Goal: Task Accomplishment & Management: Manage account settings

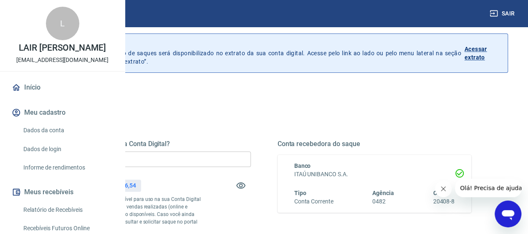
scroll to position [42, 0]
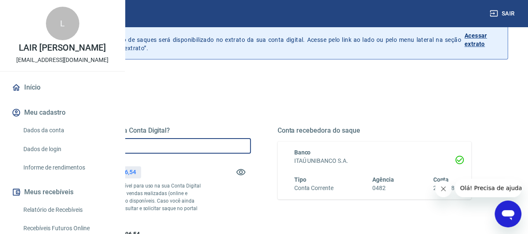
drag, startPoint x: 218, startPoint y: 144, endPoint x: 159, endPoint y: 141, distance: 59.4
click at [159, 141] on div "Quanto deseja sacar da Conta Digital? R$ 0,00 ​ Saldo total*: R$ 30.896,54 *Cor…" at bounding box center [264, 186] width 455 height 194
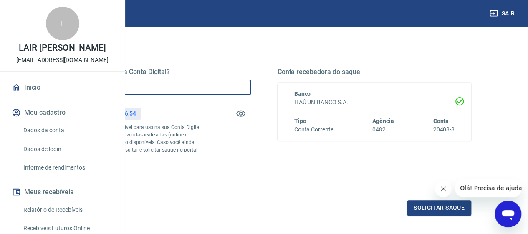
scroll to position [167, 0]
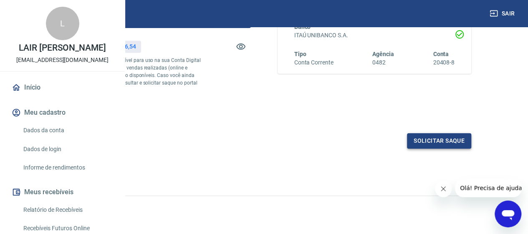
type input "R$ 30.896,00"
click at [429, 148] on button "Solicitar saque" at bounding box center [439, 140] width 64 height 15
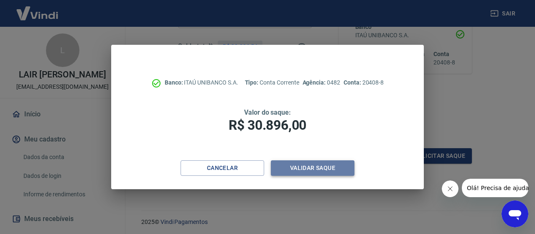
click at [329, 167] on button "Validar saque" at bounding box center [313, 167] width 84 height 15
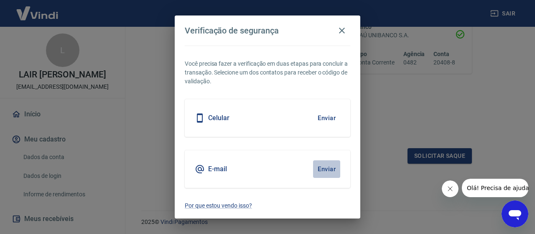
click at [323, 170] on button "Enviar" at bounding box center [326, 169] width 27 height 18
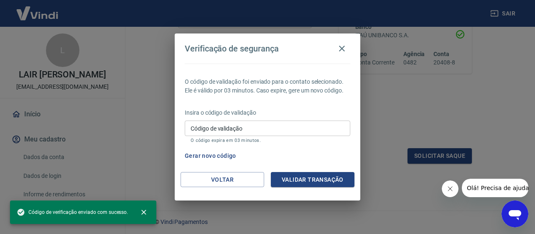
drag, startPoint x: 202, startPoint y: 117, endPoint x: 204, endPoint y: 122, distance: 5.3
click at [202, 119] on div "Insira o código de validação Código de validação Código de validação O código e…" at bounding box center [267, 126] width 165 height 36
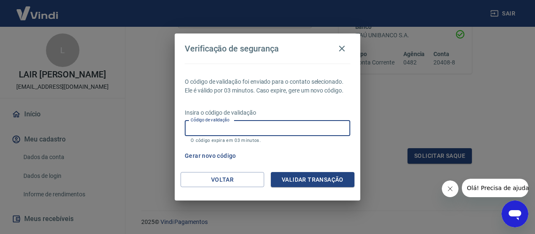
click at [265, 129] on input "Código de validação" at bounding box center [267, 127] width 165 height 15
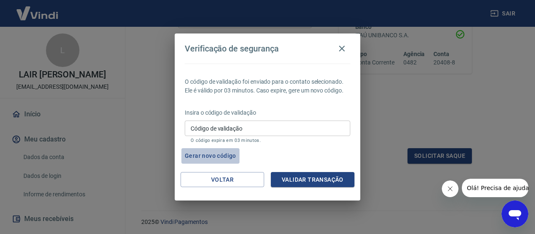
click at [190, 160] on button "Gerar novo código" at bounding box center [210, 155] width 58 height 15
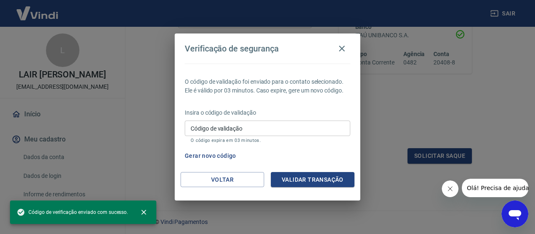
click at [208, 157] on button "Gerar novo código" at bounding box center [210, 155] width 58 height 15
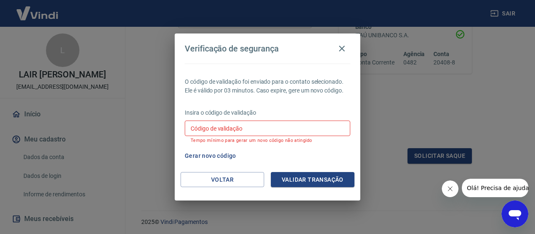
click at [208, 157] on button "Gerar novo código" at bounding box center [210, 155] width 58 height 15
click at [219, 127] on input "Código de validação" at bounding box center [267, 127] width 165 height 15
click at [345, 49] on icon "button" at bounding box center [342, 48] width 10 height 10
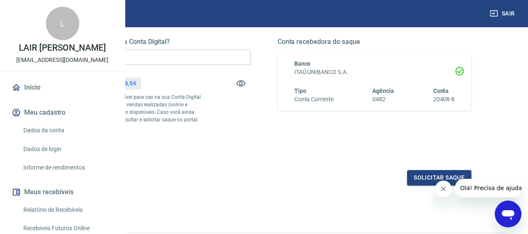
scroll to position [84, 0]
